Goal: Task Accomplishment & Management: Use online tool/utility

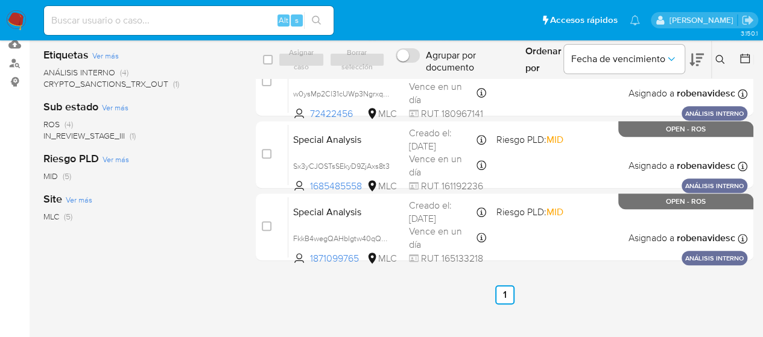
scroll to position [189, 0]
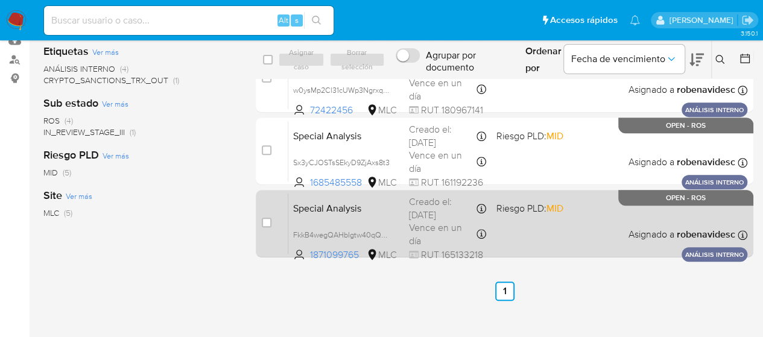
click at [552, 210] on span "MID" at bounding box center [554, 208] width 17 height 14
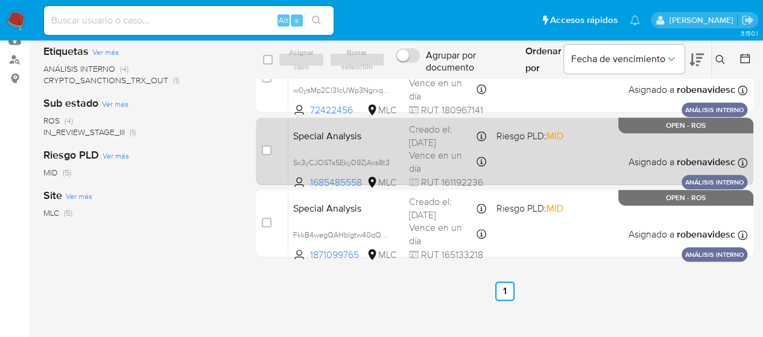
click at [512, 139] on span "Riesgo PLD: MID" at bounding box center [529, 135] width 67 height 13
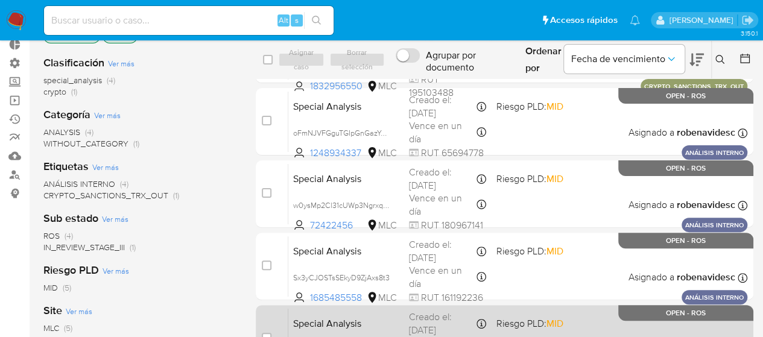
scroll to position [67, 0]
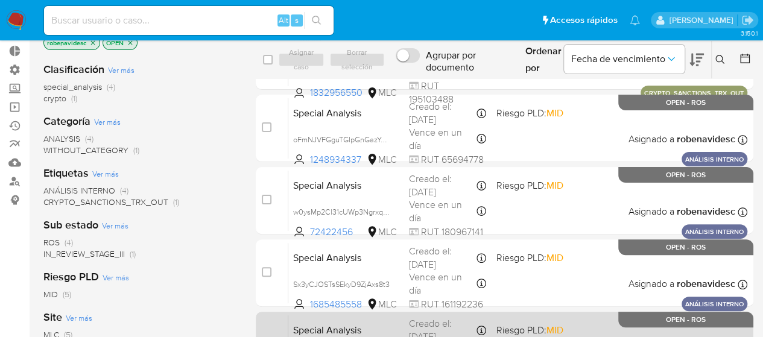
click at [548, 210] on div "Special Analysis w0ysMp2Cl31cUWp3Ngrxq8HH 72422456 MLC Riesgo PLD: MID Creado e…" at bounding box center [517, 200] width 459 height 61
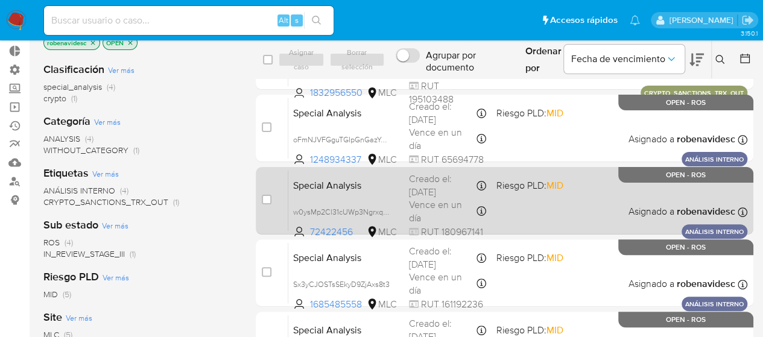
scroll to position [0, 0]
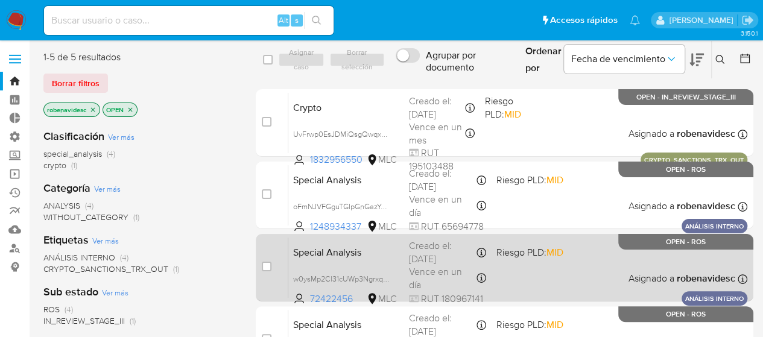
click at [535, 194] on div "Special Analysis oFmNJVFGguTGIpGnGazYcmnV 1248934337 MLC Riesgo PLD: MID Creado…" at bounding box center [517, 195] width 459 height 61
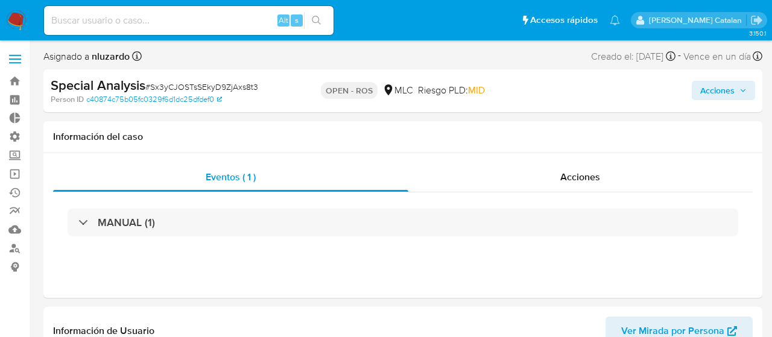
select select "10"
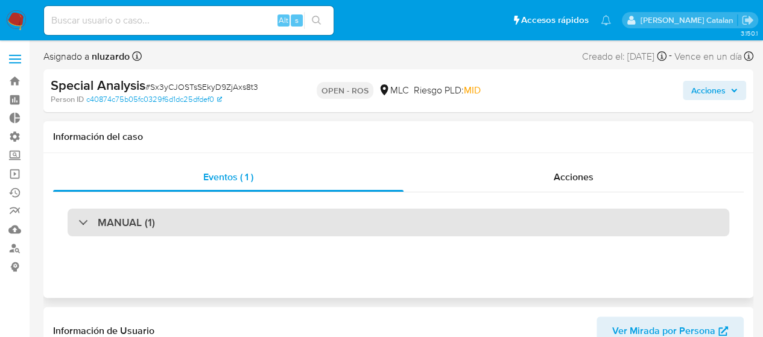
scroll to position [480, 0]
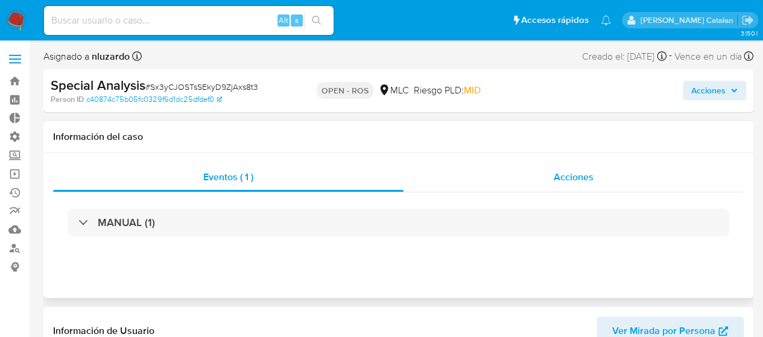
click at [562, 163] on div "Acciones" at bounding box center [573, 177] width 340 height 29
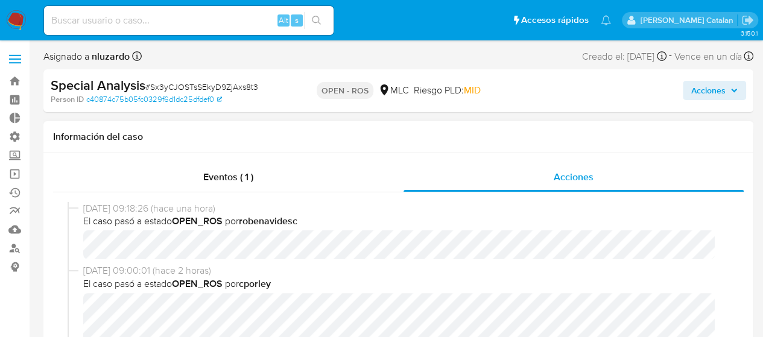
click at [415, 262] on div "[DATE] 09:18:26 (hace una hora) El caso pasó a estado OPEN_ROS por robenavidesc" at bounding box center [398, 233] width 661 height 63
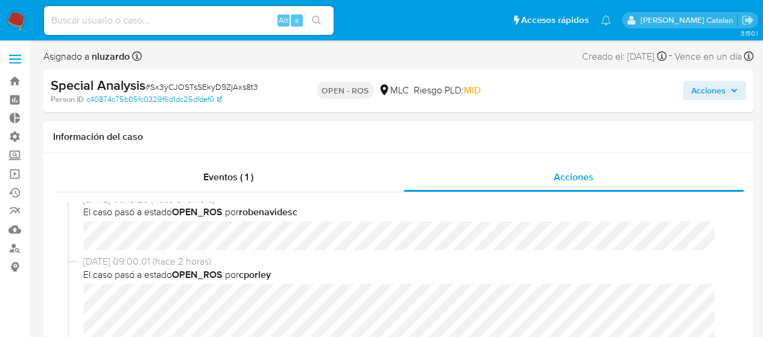
scroll to position [0, 0]
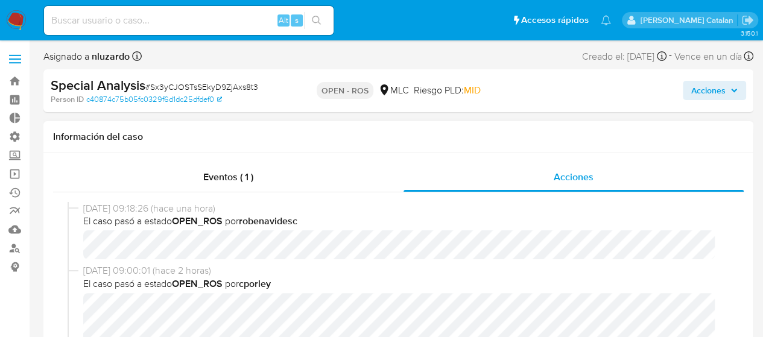
click at [456, 283] on span "El caso pasó a estado OPEN_ROS por cporley" at bounding box center [403, 283] width 641 height 13
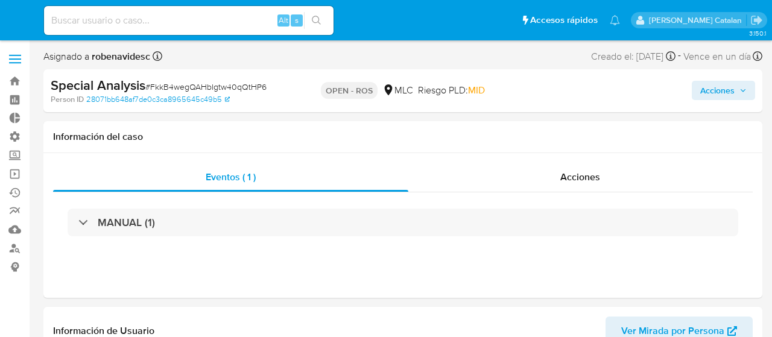
select select "10"
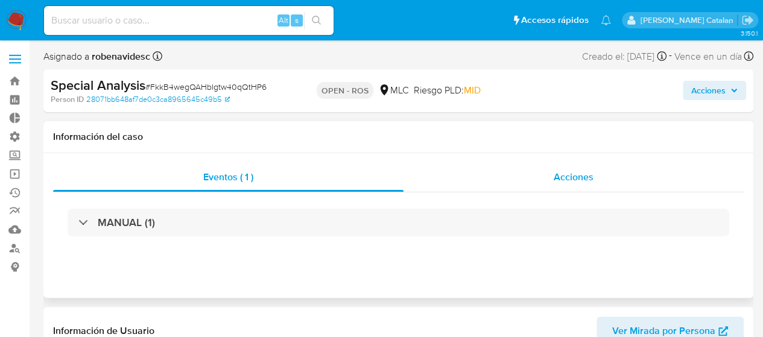
click at [535, 172] on div "Acciones" at bounding box center [573, 177] width 340 height 29
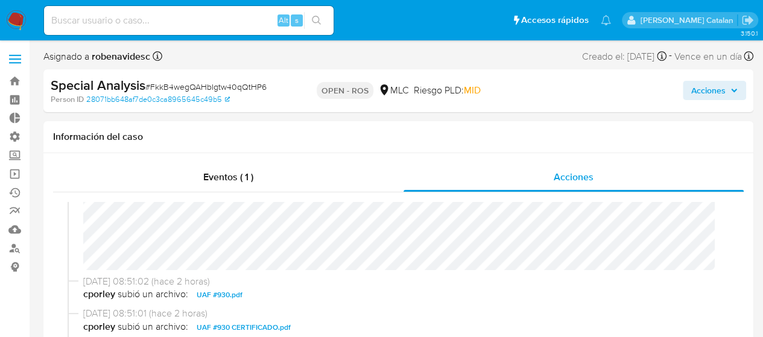
scroll to position [98, 0]
click at [402, 269] on div "11/08/2025 08:51:57 (hace 2 horas) El caso pasó a estado OPEN_ROS por cporley" at bounding box center [398, 189] width 661 height 170
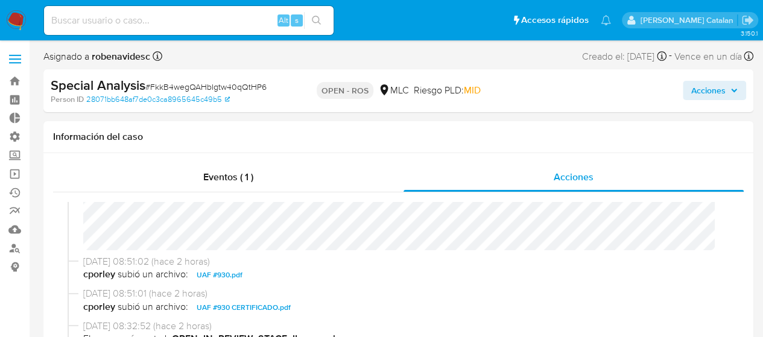
scroll to position [118, 0]
click at [402, 269] on span "cporley subió un archivo: UAF #930.pdf" at bounding box center [403, 274] width 641 height 14
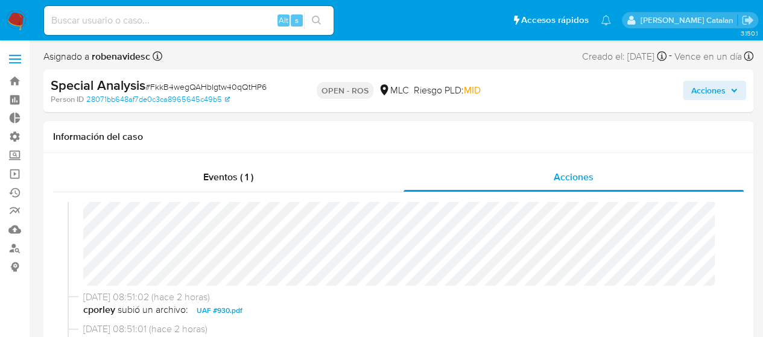
scroll to position [0, 0]
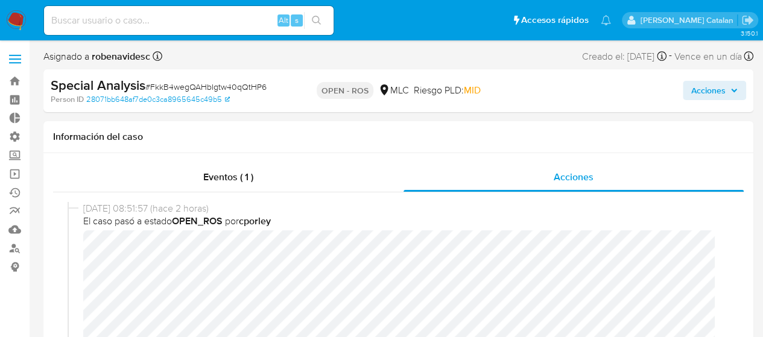
click at [696, 93] on span "Acciones" at bounding box center [708, 90] width 34 height 19
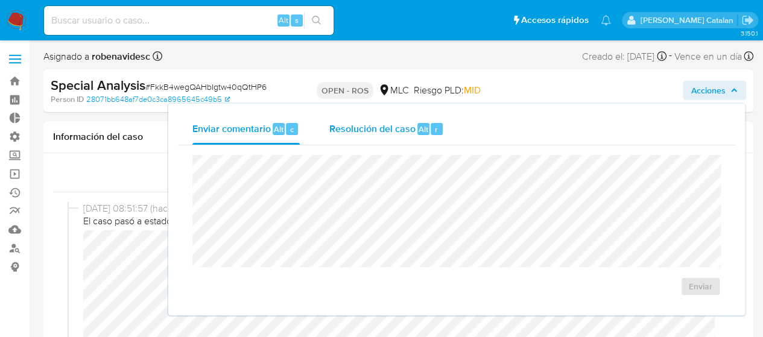
click at [380, 138] on div "Resolución del caso Alt r" at bounding box center [386, 128] width 115 height 31
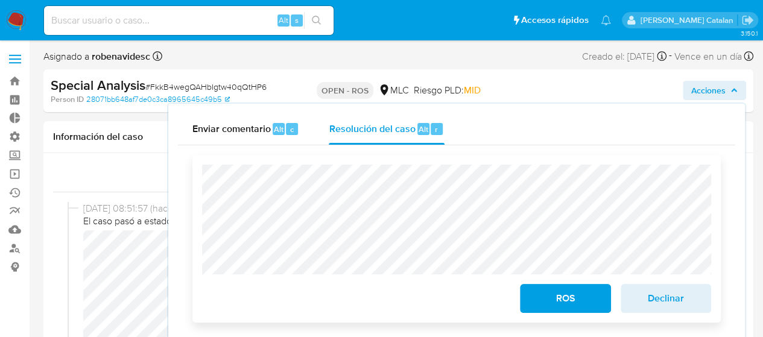
click at [565, 309] on span "ROS" at bounding box center [564, 298] width 59 height 27
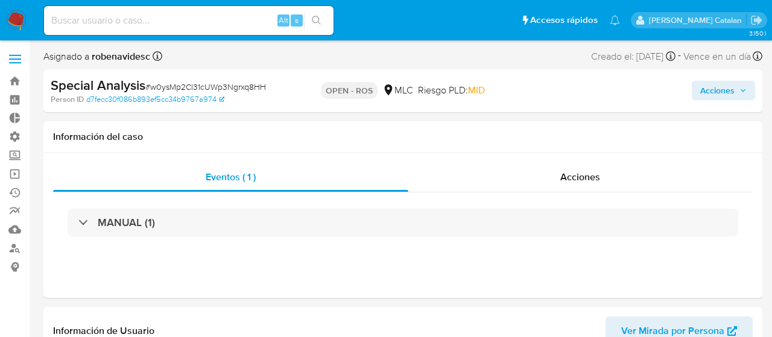
select select "10"
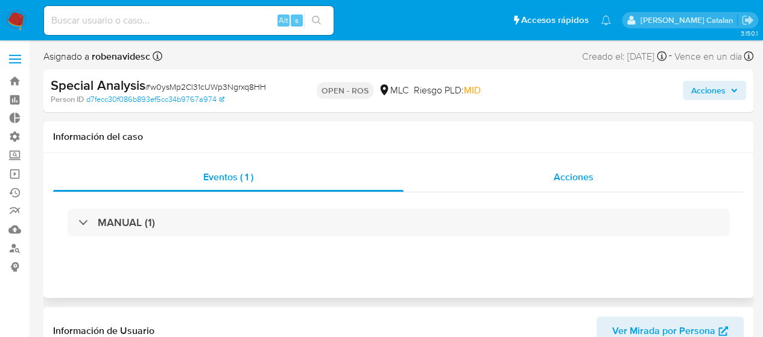
click at [584, 186] on div "Acciones" at bounding box center [573, 177] width 340 height 29
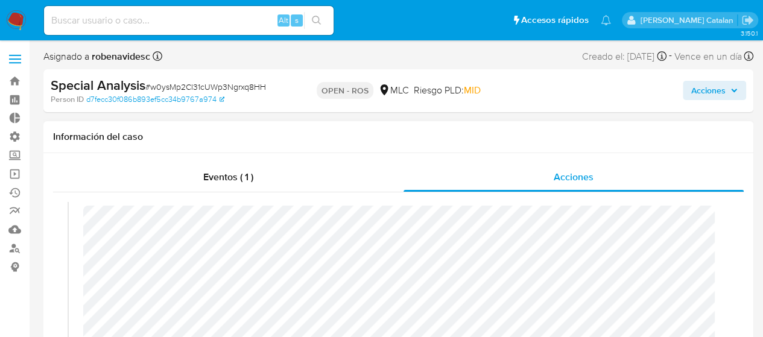
scroll to position [21, 0]
click at [687, 95] on button "Acciones" at bounding box center [713, 90] width 63 height 19
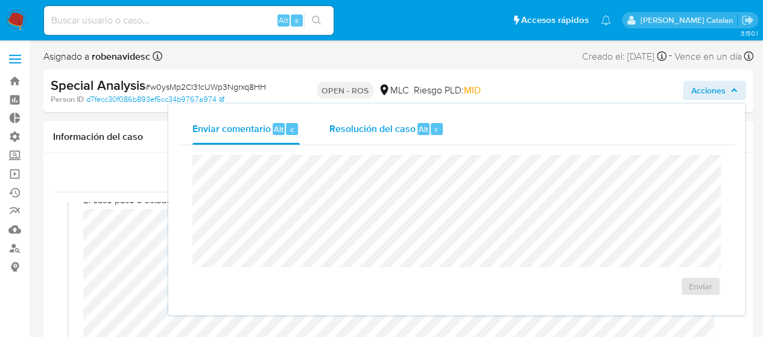
click at [410, 139] on div "Resolución del caso Alt r" at bounding box center [386, 128] width 115 height 31
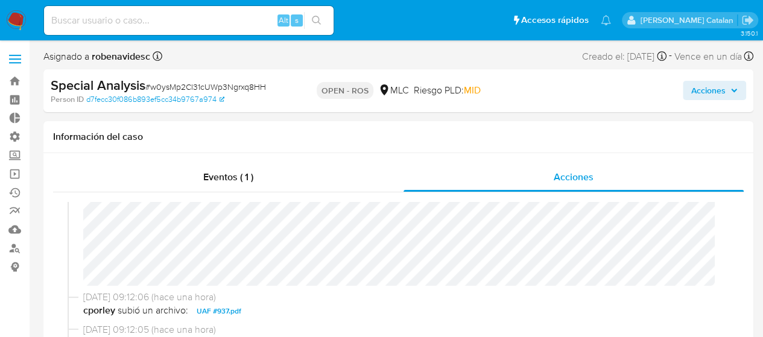
scroll to position [100, 0]
click at [688, 86] on button "Acciones" at bounding box center [713, 90] width 63 height 19
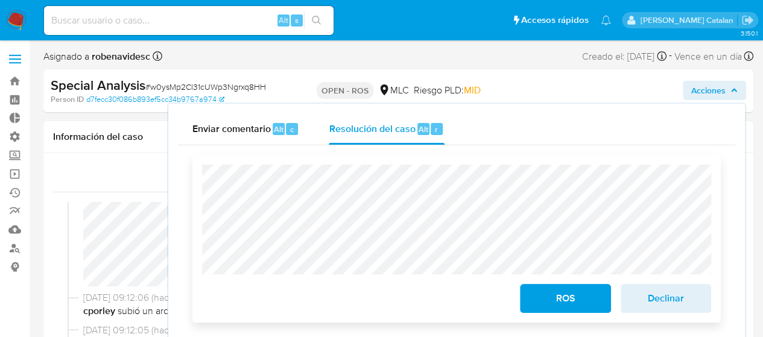
click at [550, 303] on span "ROS" at bounding box center [564, 298] width 59 height 27
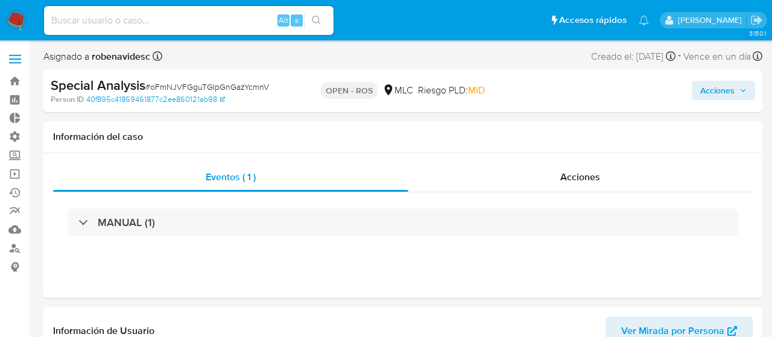
select select "10"
click at [695, 95] on span "Acciones" at bounding box center [708, 90] width 34 height 19
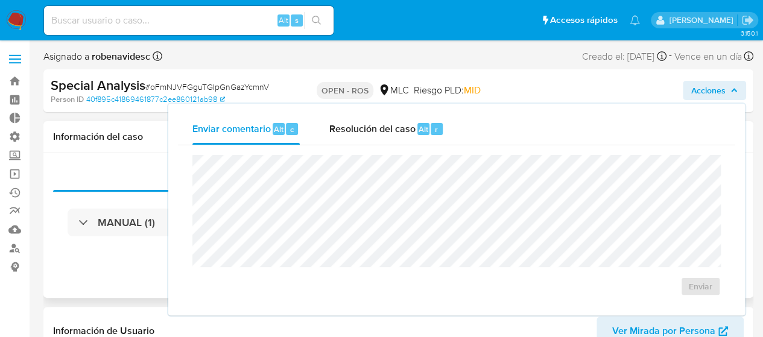
click at [135, 192] on div "MANUAL (1)" at bounding box center [398, 222] width 690 height 60
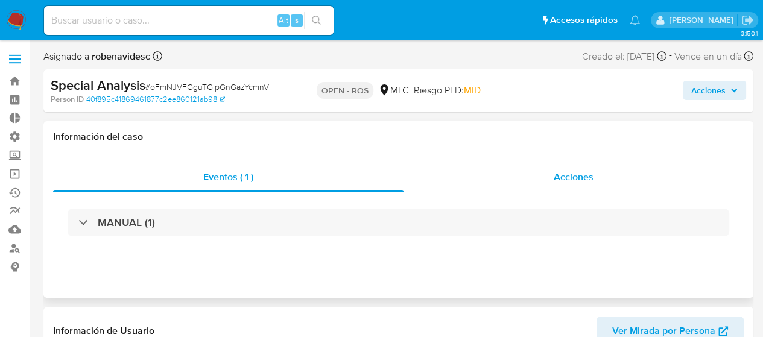
click at [550, 183] on div "Acciones" at bounding box center [573, 177] width 340 height 29
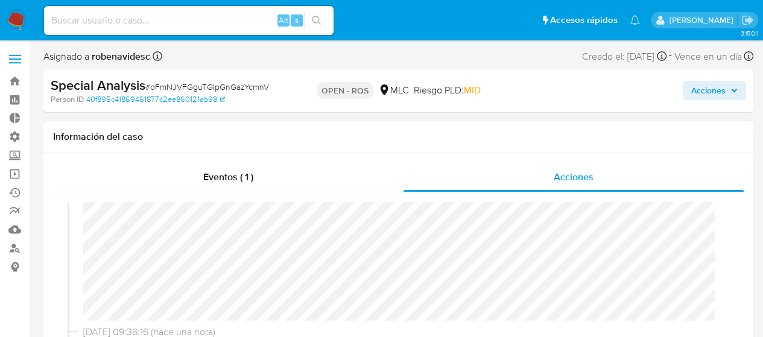
scroll to position [46, 0]
click at [696, 85] on span "Acciones" at bounding box center [708, 90] width 34 height 19
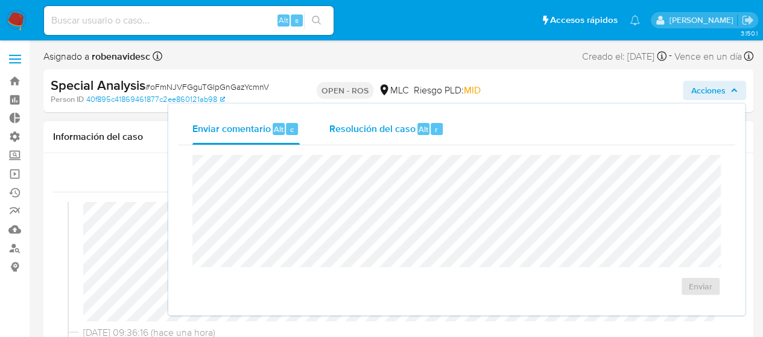
click at [401, 133] on span "Resolución del caso" at bounding box center [372, 129] width 86 height 14
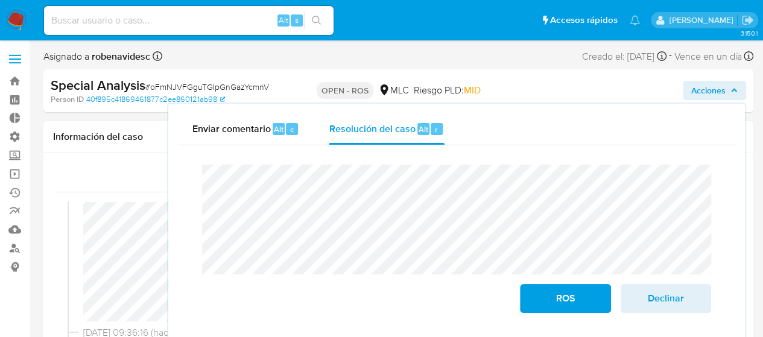
click at [186, 194] on div "Cierre de caso ROS Declinar" at bounding box center [456, 238] width 557 height 187
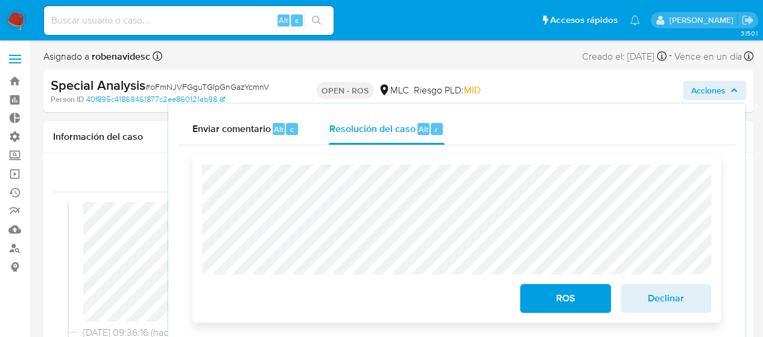
click at [533, 307] on button "ROS" at bounding box center [565, 298] width 90 height 29
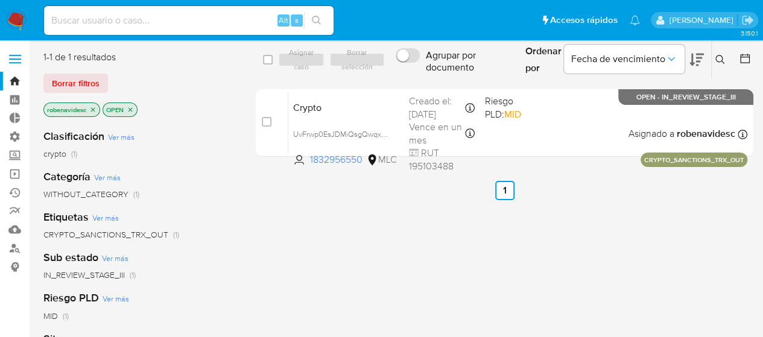
click at [362, 249] on div "select-all-cases-checkbox Asignar caso Borrar selección Agrupar por documento O…" at bounding box center [504, 319] width 497 height 537
